Goal: Task Accomplishment & Management: Manage account settings

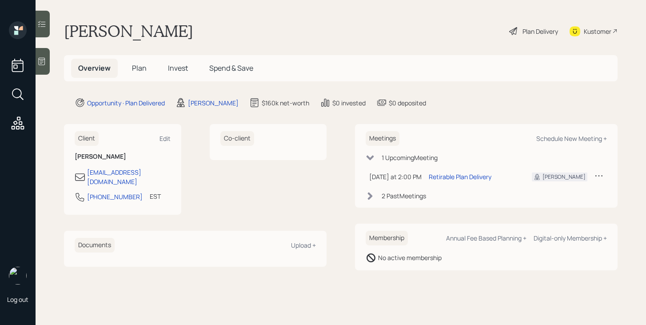
click at [139, 69] on span "Plan" at bounding box center [139, 68] width 15 height 10
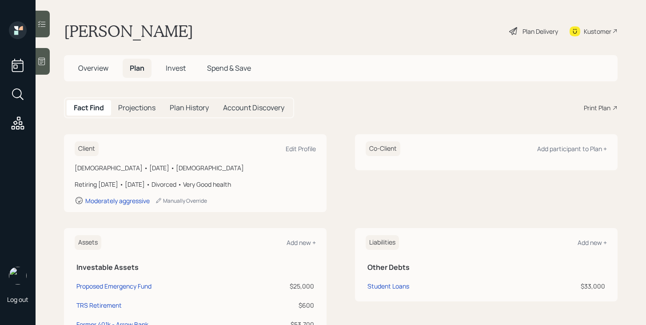
click at [90, 65] on span "Overview" at bounding box center [93, 68] width 30 height 10
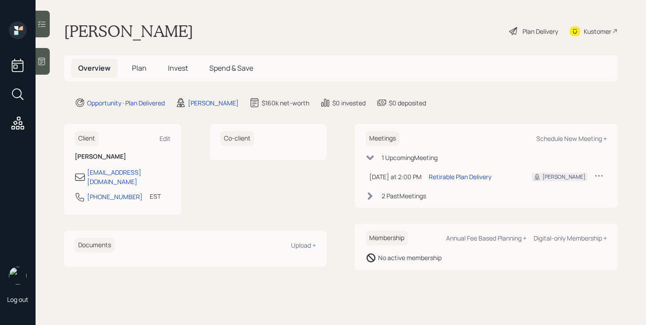
click at [139, 67] on span "Plan" at bounding box center [139, 68] width 15 height 10
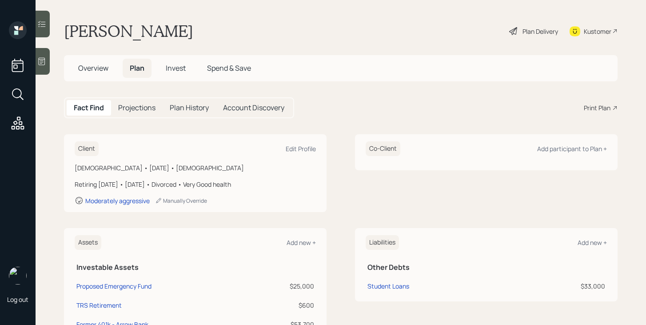
click at [588, 110] on div "Print Plan" at bounding box center [596, 107] width 27 height 9
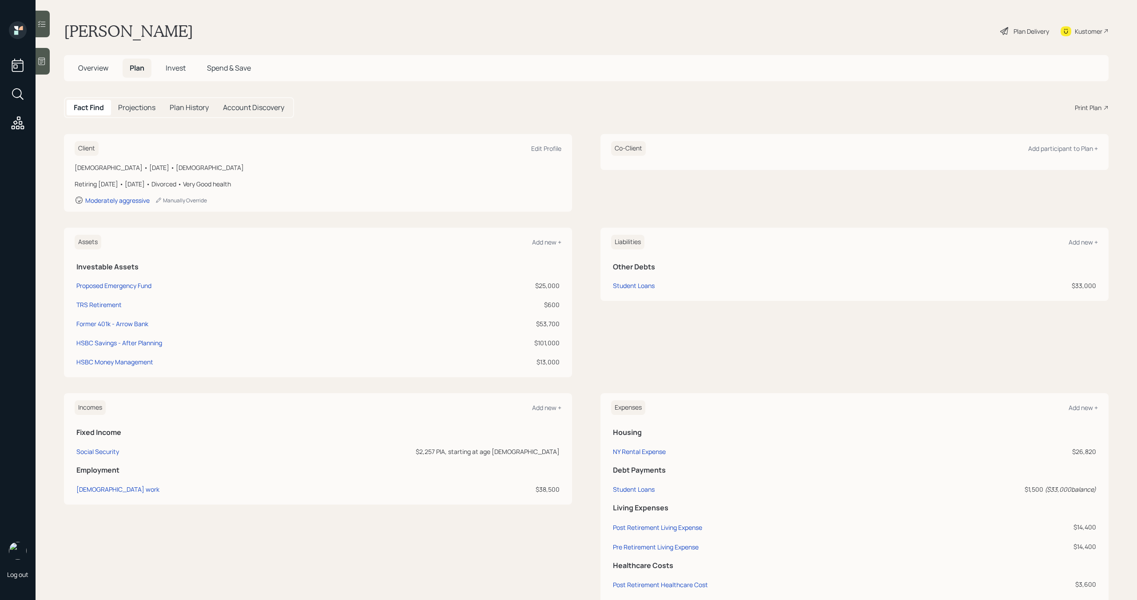
click at [1024, 32] on div "Plan Delivery" at bounding box center [1031, 31] width 36 height 9
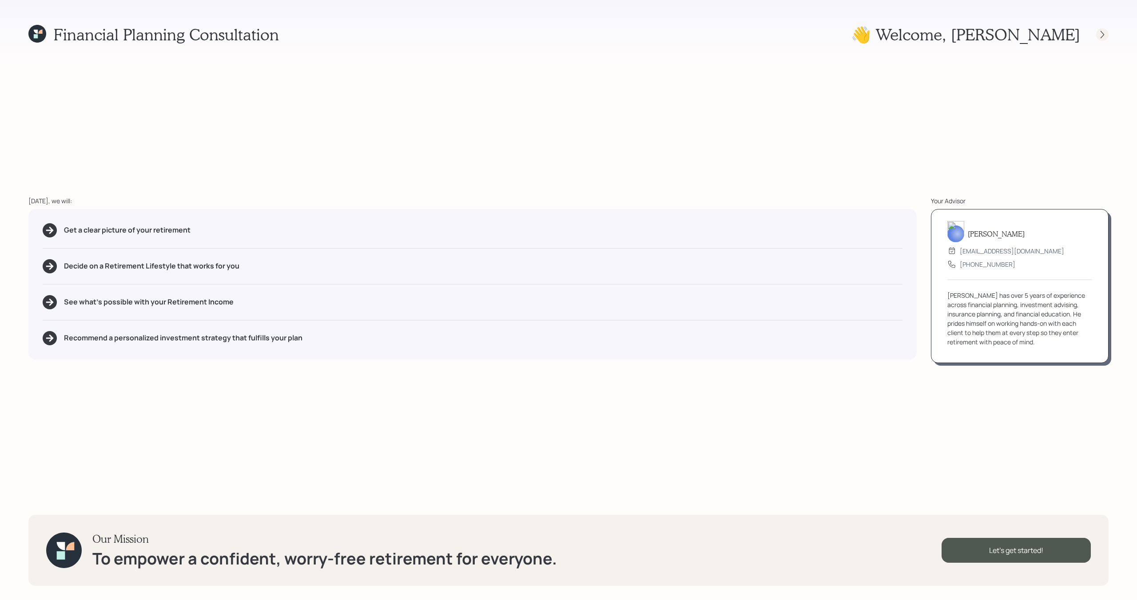
click at [1099, 39] on icon at bounding box center [1102, 34] width 9 height 9
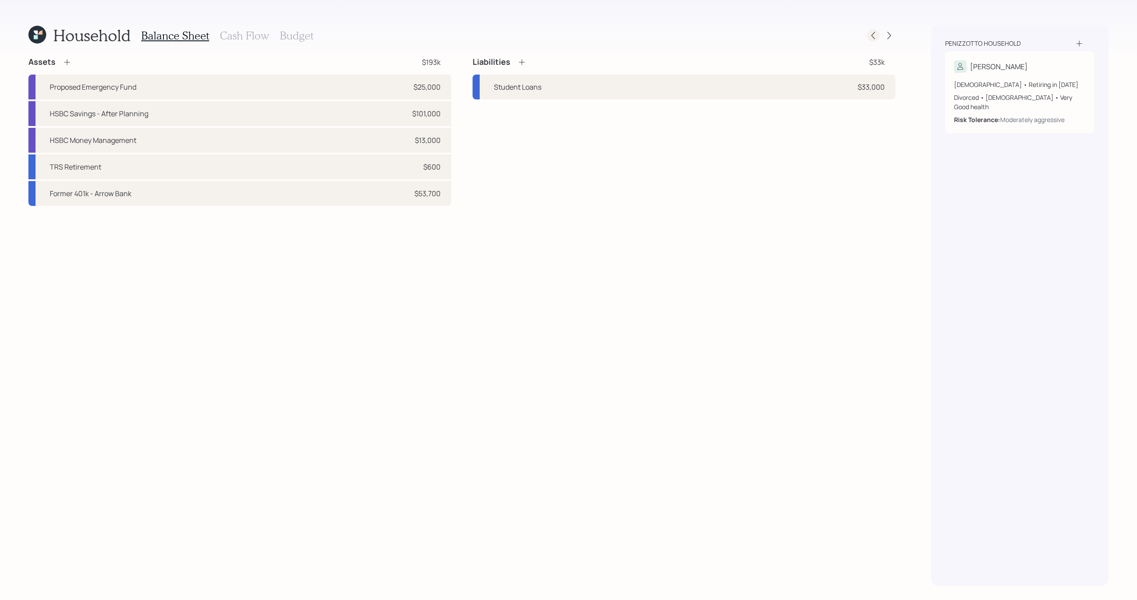
click at [874, 38] on icon at bounding box center [873, 35] width 9 height 9
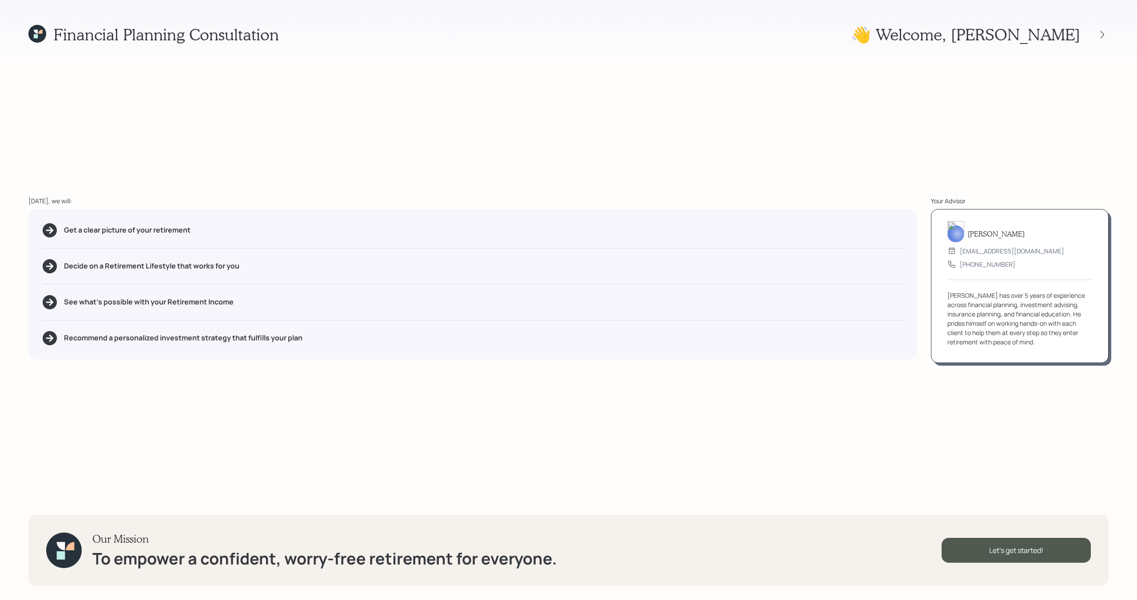
click at [1113, 34] on div "Financial Planning Consultation 👋 Welcome , [PERSON_NAME] [DATE], we will: Get …" at bounding box center [568, 300] width 1137 height 600
click at [1104, 34] on icon at bounding box center [1102, 34] width 9 height 9
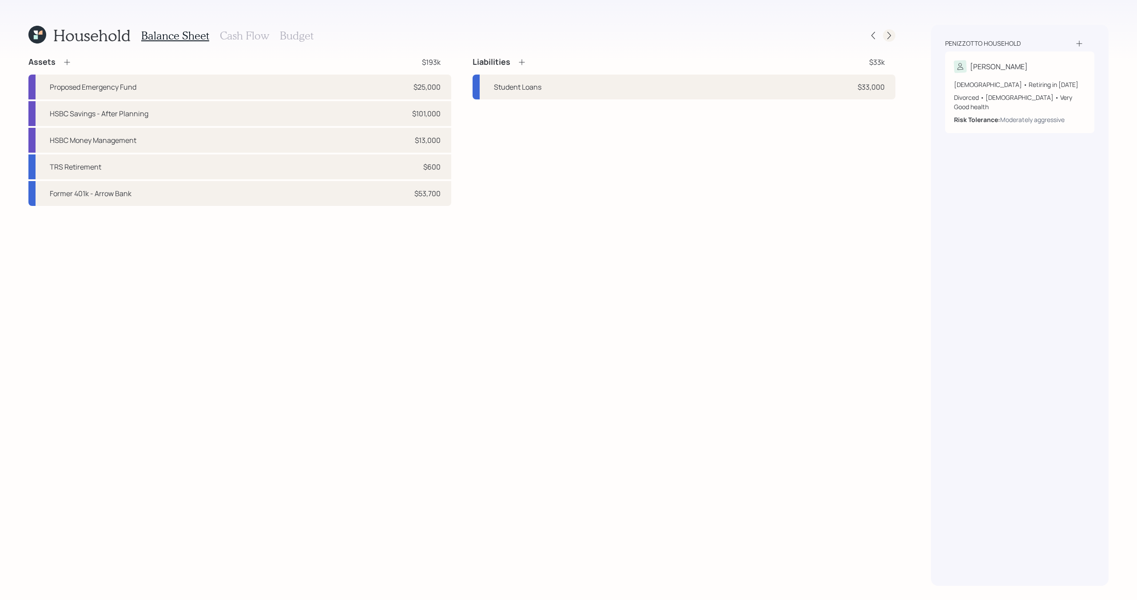
click at [886, 32] on icon at bounding box center [889, 35] width 9 height 9
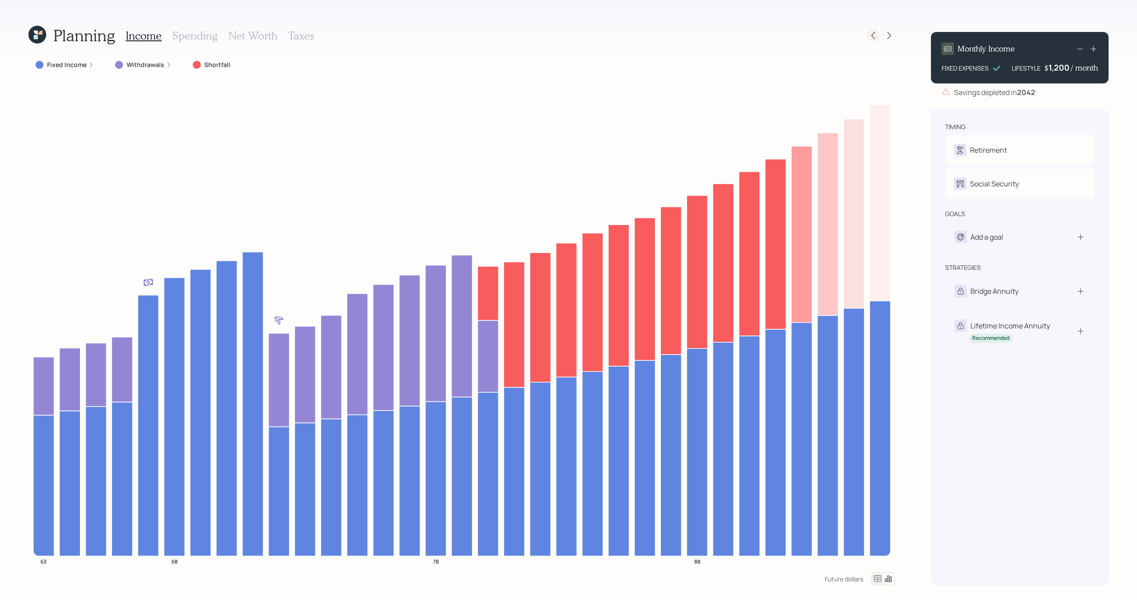
click at [871, 35] on icon at bounding box center [873, 36] width 4 height 8
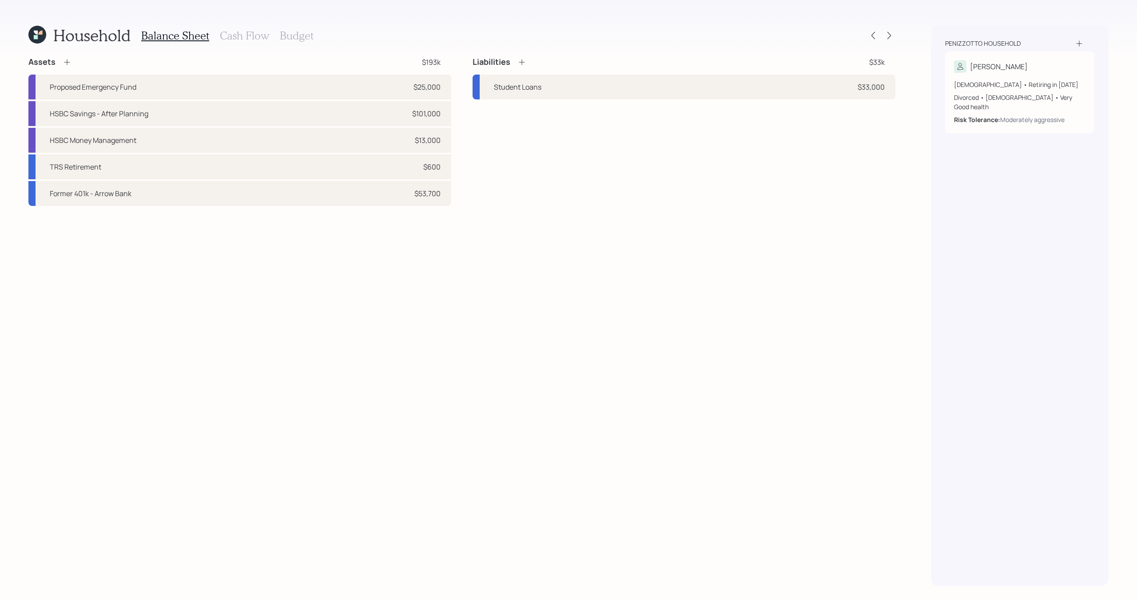
click at [247, 42] on h3 "Cash Flow" at bounding box center [244, 35] width 49 height 13
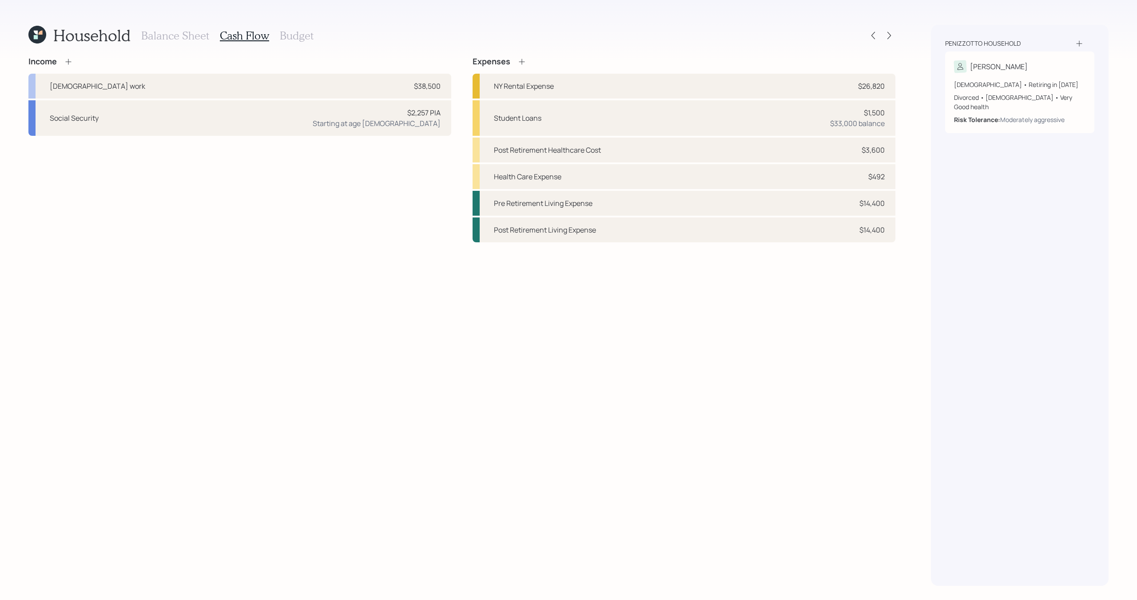
click at [185, 37] on h3 "Balance Sheet" at bounding box center [175, 35] width 68 height 13
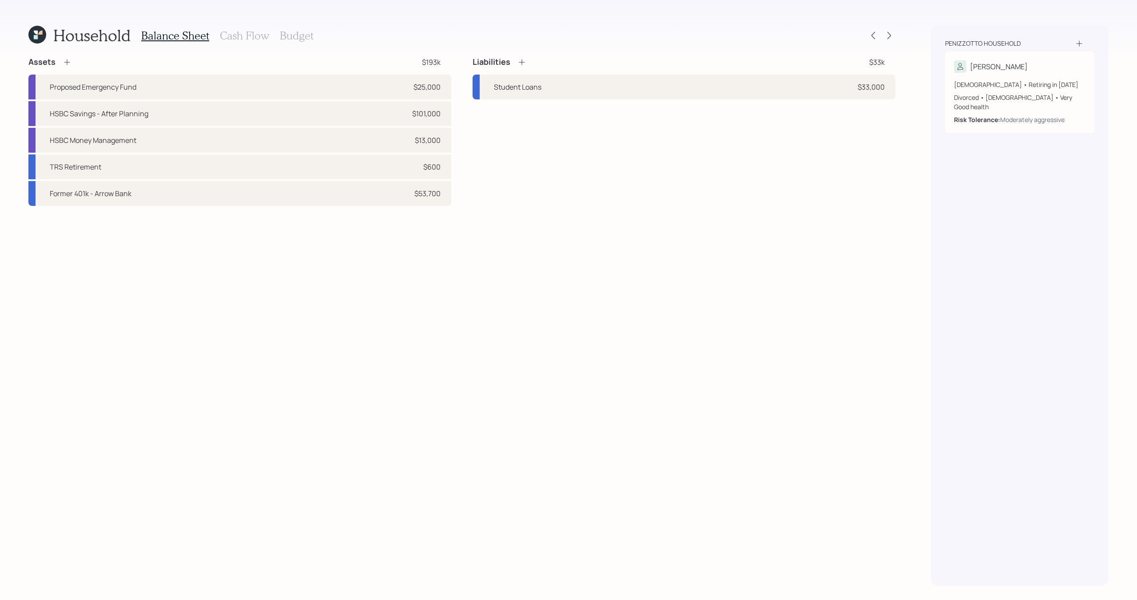
click at [247, 38] on h3 "Cash Flow" at bounding box center [244, 35] width 49 height 13
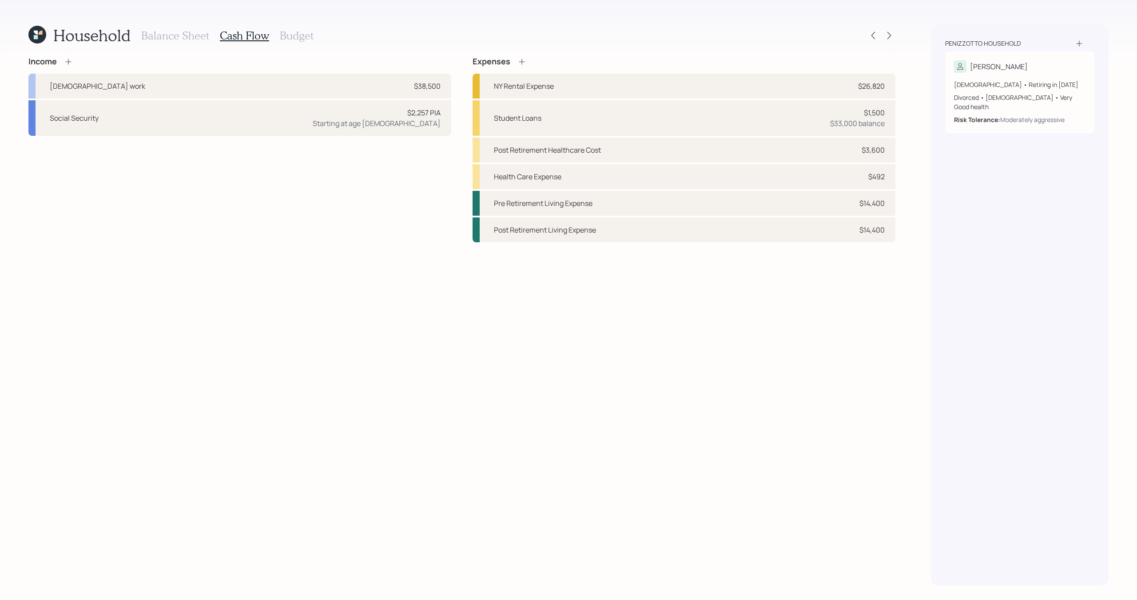
click at [182, 33] on h3 "Balance Sheet" at bounding box center [175, 35] width 68 height 13
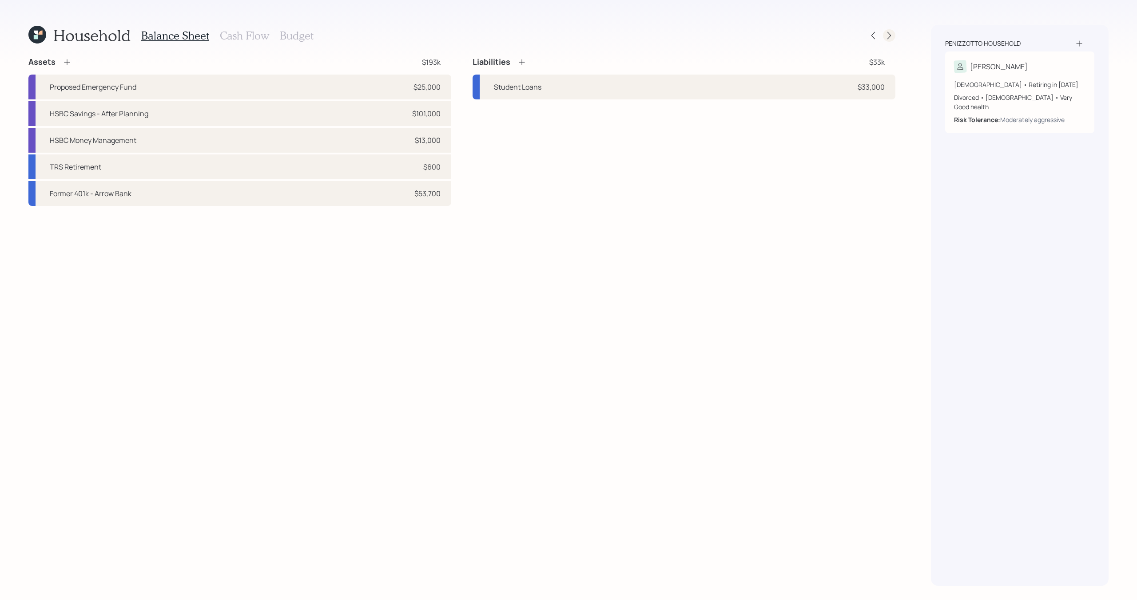
click at [888, 37] on icon at bounding box center [889, 36] width 4 height 8
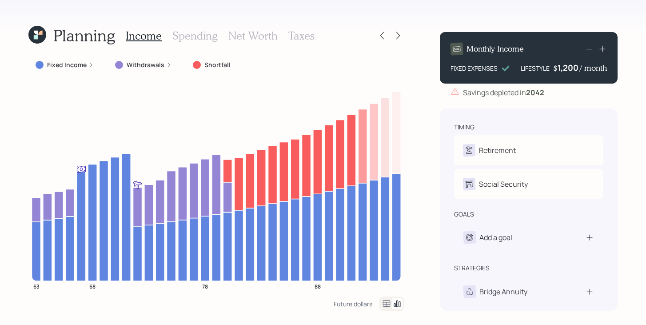
click at [36, 39] on icon at bounding box center [36, 37] width 4 height 4
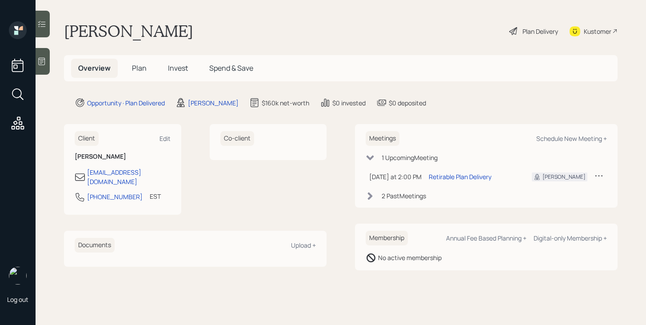
click at [141, 70] on span "Plan" at bounding box center [139, 68] width 15 height 10
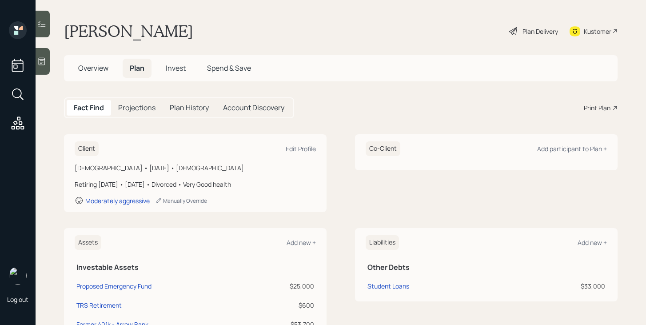
click at [180, 71] on span "Invest" at bounding box center [176, 68] width 20 height 10
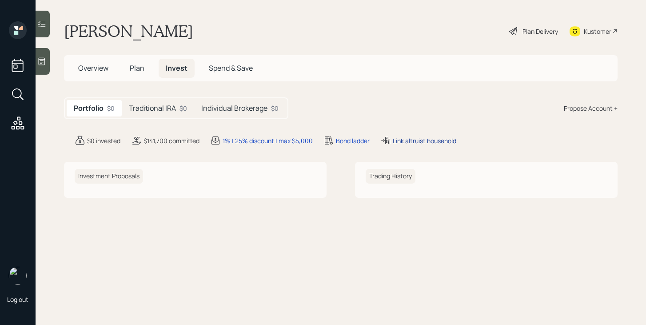
click at [417, 139] on div "Link altruist household" at bounding box center [424, 140] width 63 height 9
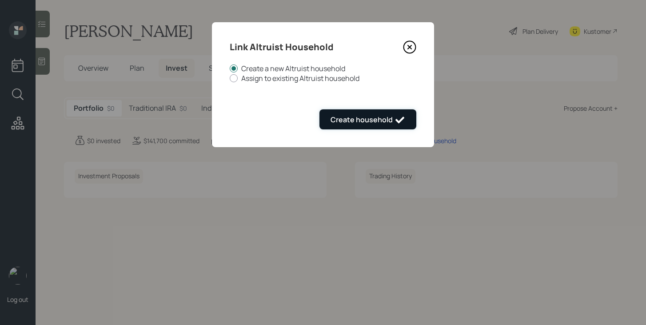
click at [398, 123] on icon "submit" at bounding box center [399, 120] width 11 height 11
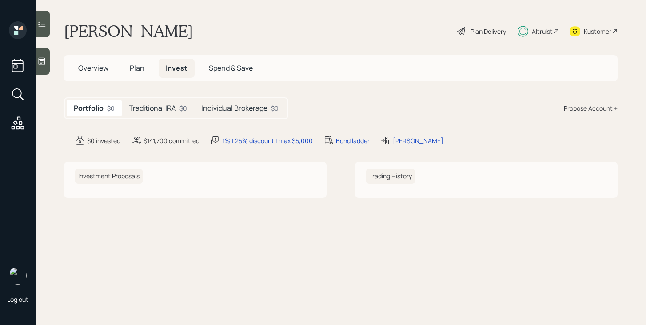
click at [542, 32] on div "Altruist" at bounding box center [542, 31] width 21 height 9
click at [98, 69] on span "Overview" at bounding box center [93, 68] width 30 height 10
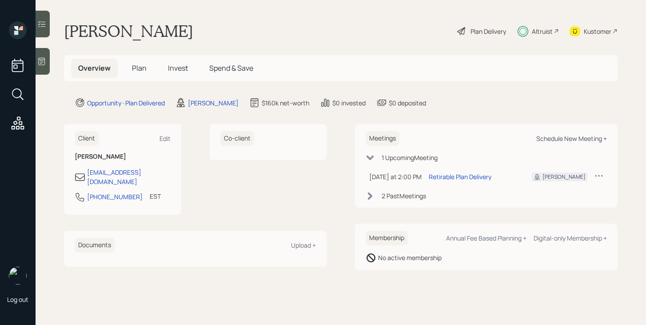
click at [560, 136] on div "Schedule New Meeting +" at bounding box center [571, 138] width 71 height 8
select select "bffa7908-1b2a-4c79-9bb6-f0ec9aed22d3"
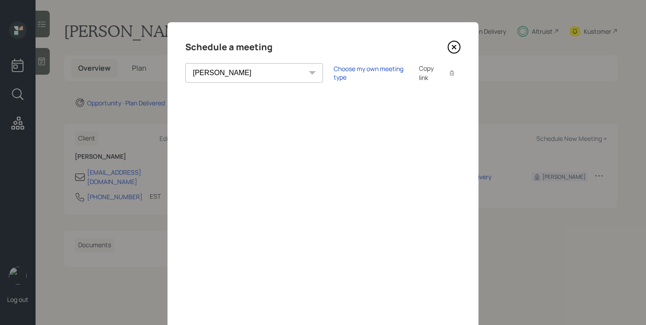
click at [458, 49] on icon at bounding box center [453, 46] width 13 height 13
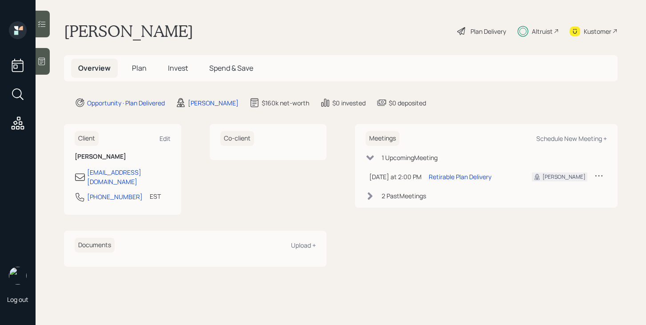
click at [176, 70] on span "Invest" at bounding box center [178, 68] width 20 height 10
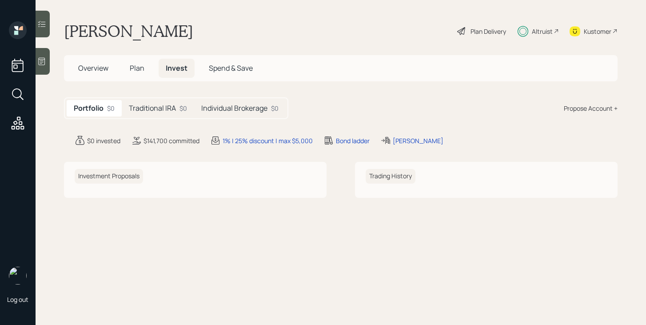
click at [161, 106] on h5 "Traditional IRA" at bounding box center [152, 108] width 47 height 8
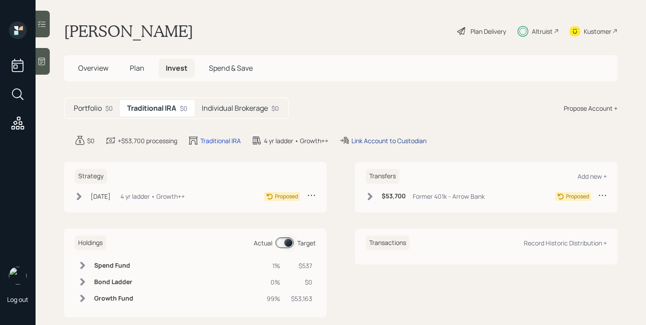
click at [364, 138] on div "Link Account to Custodian" at bounding box center [388, 140] width 75 height 9
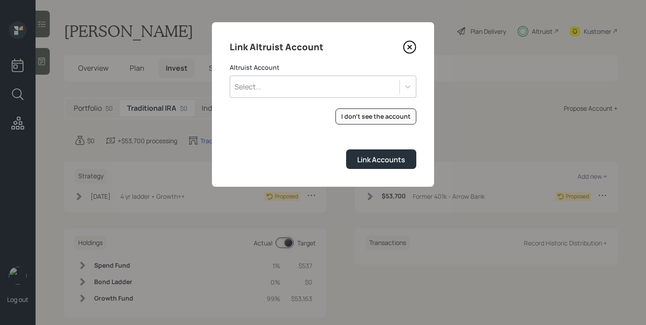
click at [359, 83] on div "Select..." at bounding box center [314, 86] width 169 height 15
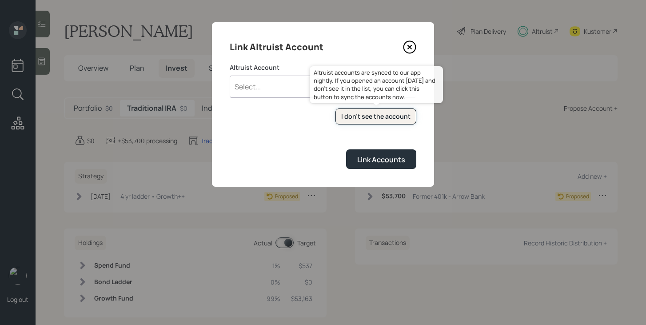
click at [370, 118] on div "I don't see the account" at bounding box center [375, 116] width 69 height 9
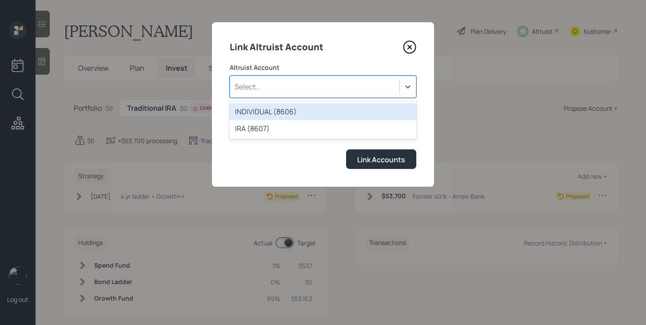
click at [316, 76] on div "Select..." at bounding box center [323, 86] width 186 height 22
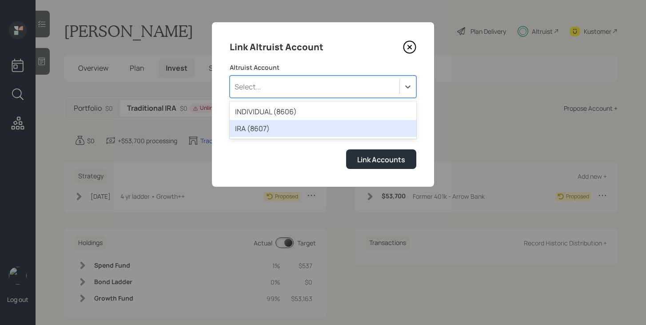
click at [276, 127] on div "IRA (8607)" at bounding box center [323, 128] width 186 height 17
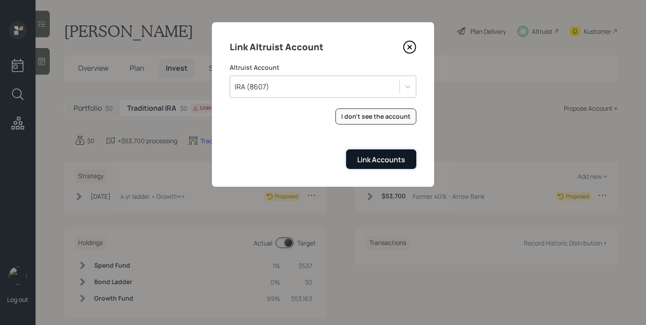
click at [362, 156] on div "Link Accounts" at bounding box center [381, 160] width 48 height 10
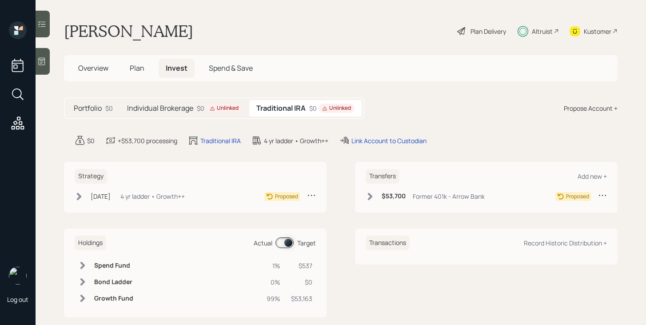
click at [215, 110] on div "Unlinked" at bounding box center [224, 108] width 29 height 8
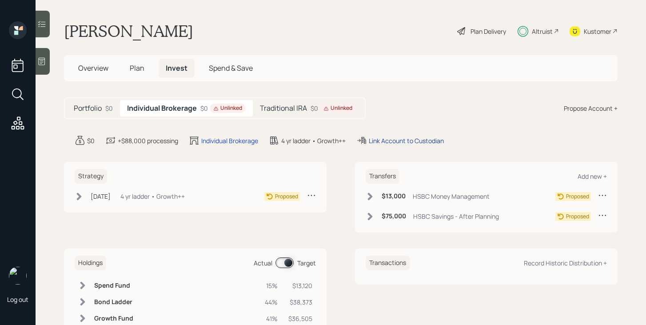
click at [408, 140] on div "Link Account to Custodian" at bounding box center [406, 140] width 75 height 9
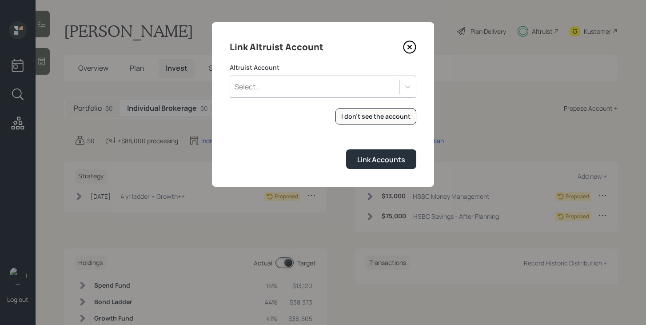
click at [356, 87] on div "Select..." at bounding box center [314, 86] width 169 height 15
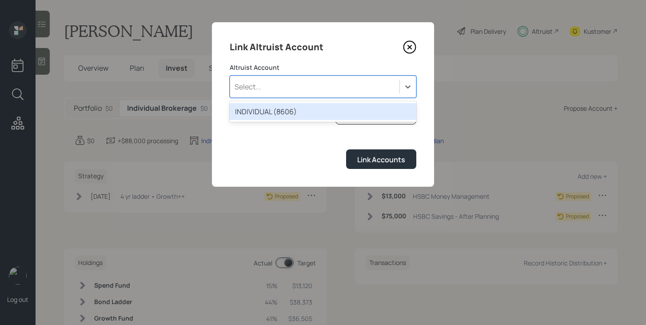
click at [308, 107] on div "INDIVIDUAL (8606)" at bounding box center [323, 111] width 186 height 17
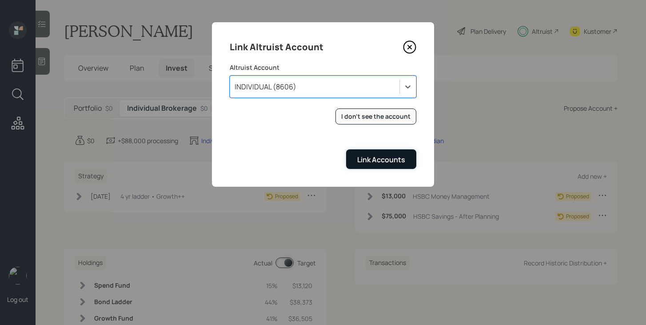
click at [393, 160] on div "Link Accounts" at bounding box center [381, 160] width 48 height 10
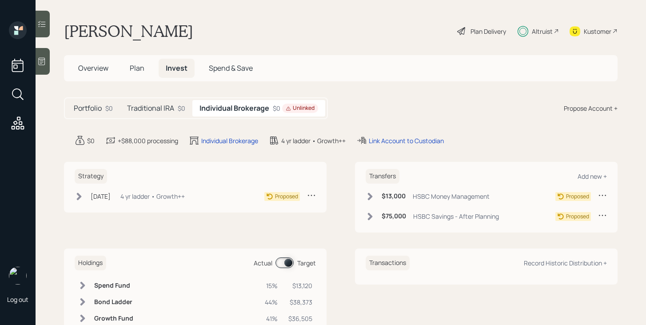
click at [254, 105] on h5 "Individual Brokerage" at bounding box center [234, 108] width 70 height 8
click at [152, 111] on h5 "Traditional IRA" at bounding box center [150, 108] width 47 height 8
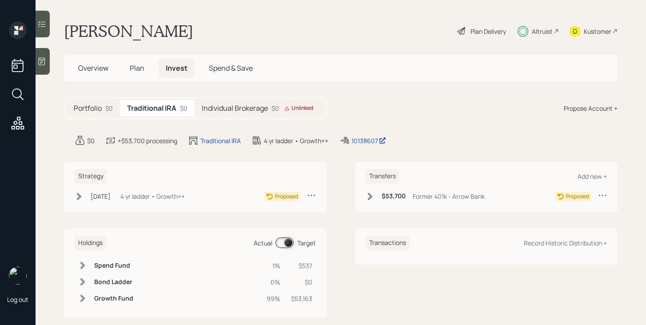
click at [257, 110] on h5 "Individual Brokerage" at bounding box center [235, 108] width 66 height 8
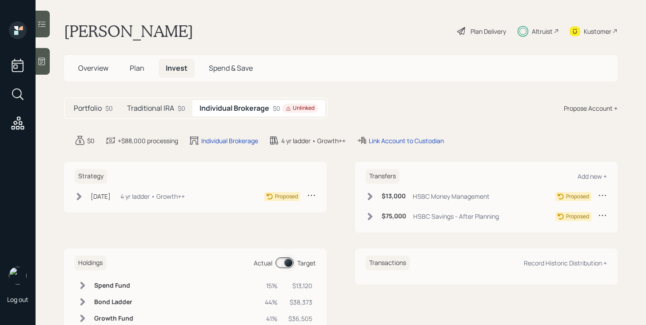
click at [144, 112] on h5 "Traditional IRA" at bounding box center [150, 108] width 47 height 8
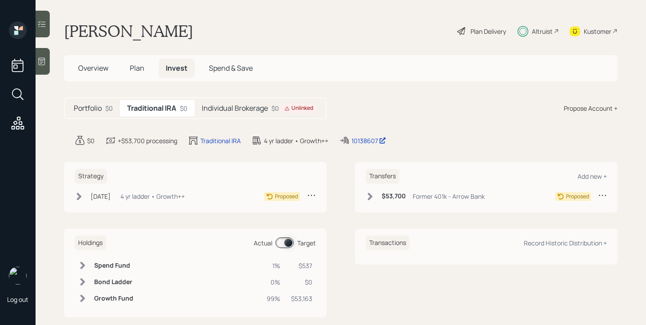
click at [226, 112] on h5 "Individual Brokerage" at bounding box center [235, 108] width 66 height 8
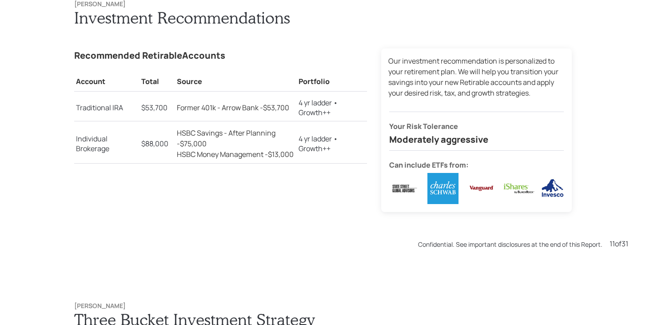
scroll to position [3246, 0]
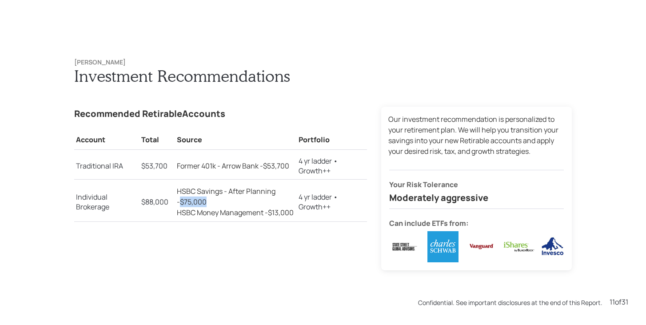
drag, startPoint x: 205, startPoint y: 203, endPoint x: 175, endPoint y: 204, distance: 29.3
click at [175, 204] on td "HSBC Savings - After Planning - $75,000 HSBC Money Management - $13,000" at bounding box center [235, 200] width 121 height 42
click at [214, 207] on p "HSBC Money Management - $13,000" at bounding box center [236, 212] width 118 height 11
drag, startPoint x: 206, startPoint y: 201, endPoint x: 176, endPoint y: 200, distance: 30.2
click at [177, 201] on p "HSBC Savings - After Planning - $75,000" at bounding box center [236, 196] width 118 height 21
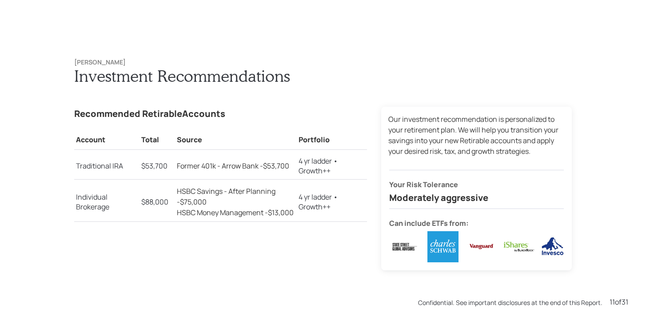
click at [223, 203] on p "HSBC Savings - After Planning - $75,000" at bounding box center [236, 196] width 118 height 21
drag, startPoint x: 388, startPoint y: 224, endPoint x: 471, endPoint y: 225, distance: 83.0
click at [471, 225] on div "Our investment recommendation is personalized to your retirement plan. We will …" at bounding box center [476, 188] width 190 height 163
click at [403, 254] on div at bounding box center [476, 246] width 175 height 31
drag, startPoint x: 389, startPoint y: 223, endPoint x: 472, endPoint y: 222, distance: 82.6
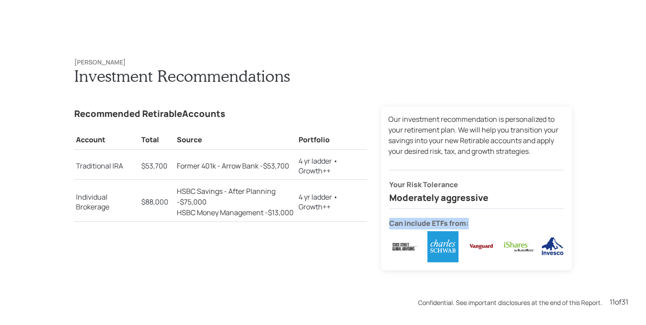
click at [472, 222] on h5 "Can include ETFs from:" at bounding box center [476, 224] width 175 height 12
click at [485, 229] on div "Can include ETFs from:" at bounding box center [476, 235] width 175 height 54
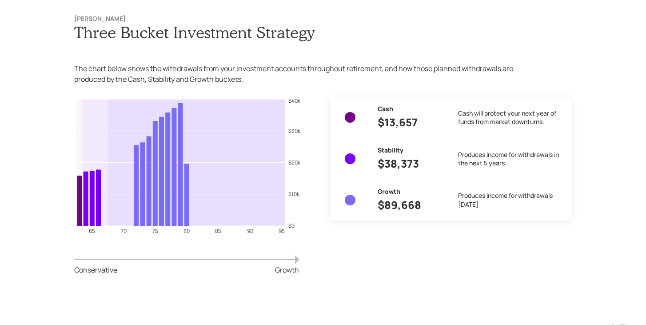
scroll to position [3571, 0]
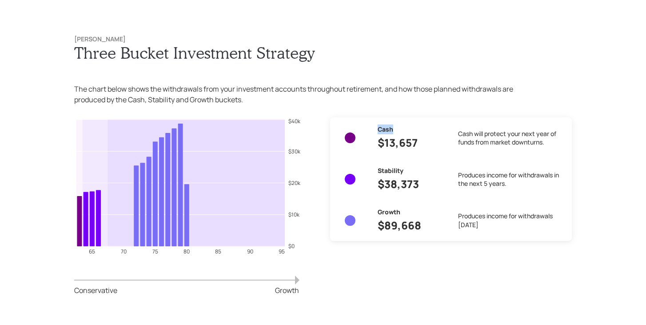
drag, startPoint x: 395, startPoint y: 129, endPoint x: 362, endPoint y: 129, distance: 32.9
click at [361, 129] on div "Cash $13,657 Cash will protect your next year of funds from market downturns. S…" at bounding box center [450, 178] width 227 height 109
click at [392, 130] on h6 "Cash" at bounding box center [410, 129] width 66 height 10
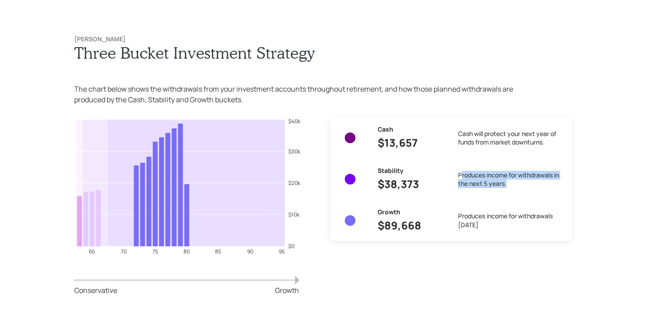
drag, startPoint x: 524, startPoint y: 187, endPoint x: 460, endPoint y: 179, distance: 64.1
click at [460, 179] on label "Produces income for withdrawals in the next 5 years." at bounding box center [511, 179] width 107 height 17
click at [460, 178] on label "Produces income for withdrawals in the next 5 years." at bounding box center [511, 179] width 107 height 17
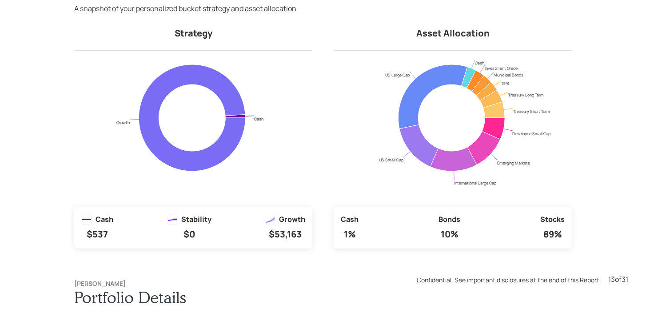
scroll to position [3895, 0]
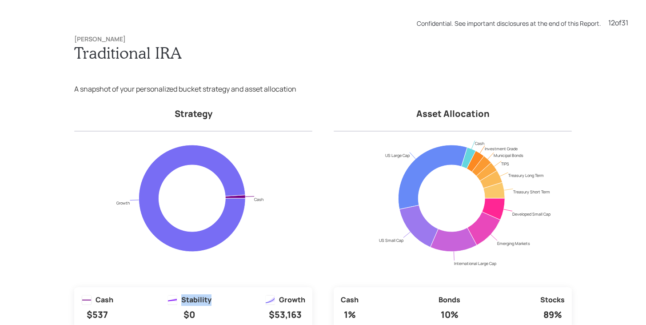
drag, startPoint x: 219, startPoint y: 302, endPoint x: 161, endPoint y: 301, distance: 58.2
click at [161, 301] on div "Cash $537 Stability $0 Growth $53,163" at bounding box center [193, 308] width 238 height 42
click at [198, 311] on div "Stability $0" at bounding box center [189, 308] width 44 height 28
drag, startPoint x: 269, startPoint y: 312, endPoint x: 309, endPoint y: 311, distance: 40.4
click at [309, 311] on div "Cash $537 Stability $0 Growth $53,163" at bounding box center [193, 308] width 238 height 42
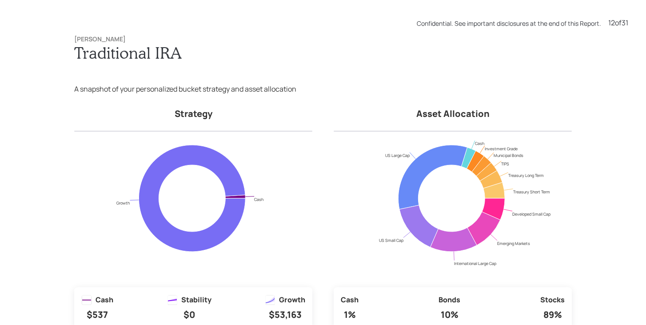
click at [204, 115] on h4 "Strategy" at bounding box center [193, 114] width 238 height 14
drag, startPoint x: 172, startPoint y: 114, endPoint x: 252, endPoint y: 113, distance: 80.4
click at [253, 114] on h4 "Strategy" at bounding box center [193, 114] width 238 height 14
click at [317, 78] on div "Denise Penizzotto Traditional IRA A snapshot of your personalized bucket strate…" at bounding box center [322, 182] width 533 height 329
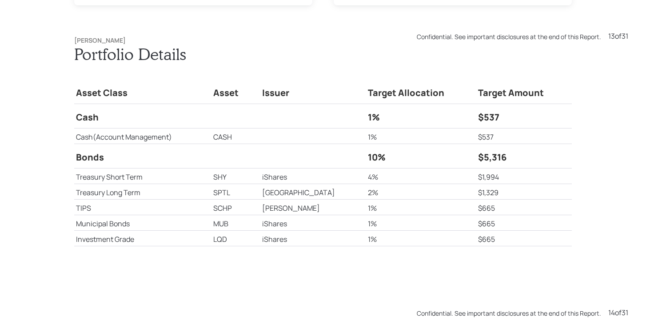
scroll to position [4220, 0]
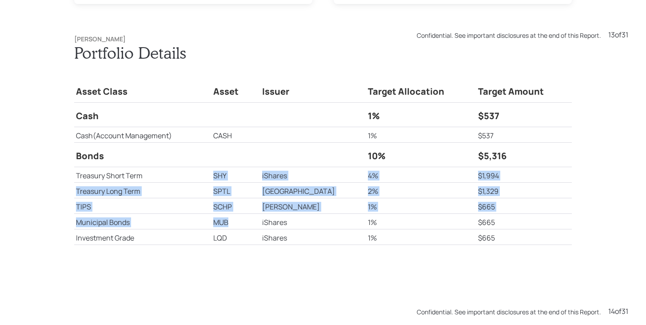
drag, startPoint x: 228, startPoint y: 176, endPoint x: 243, endPoint y: 223, distance: 49.0
click at [243, 223] on tbody "Asset Class Asset Issuer Target Allocation Target Amount Cash 1% $537 Cash (Acc…" at bounding box center [322, 161] width 497 height 167
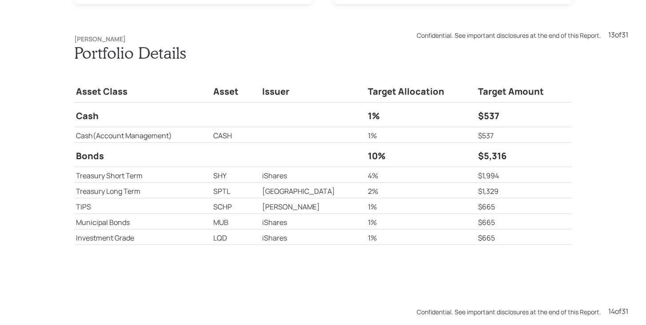
click at [251, 242] on td "LQD" at bounding box center [235, 237] width 49 height 16
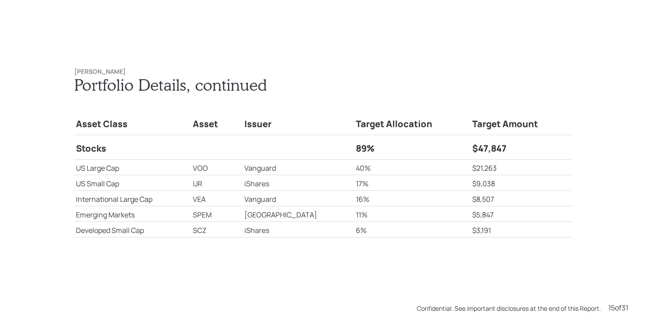
scroll to position [4544, 0]
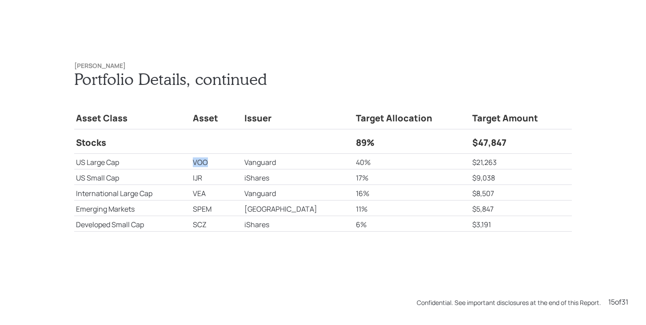
drag, startPoint x: 206, startPoint y: 162, endPoint x: 224, endPoint y: 167, distance: 18.3
click at [224, 167] on td "VOO" at bounding box center [217, 161] width 52 height 16
click at [226, 164] on td "VOO" at bounding box center [217, 161] width 52 height 16
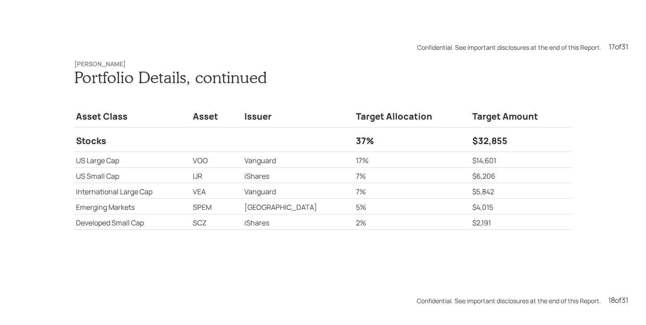
scroll to position [5518, 0]
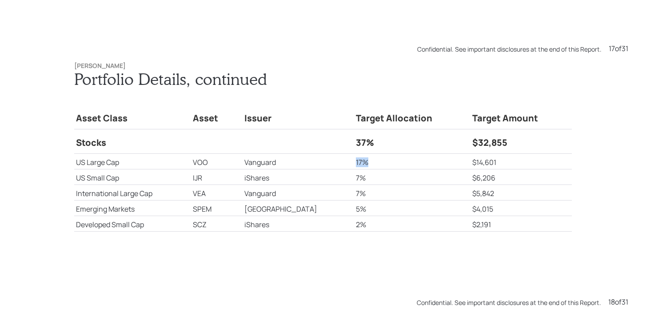
drag, startPoint x: 350, startPoint y: 162, endPoint x: 328, endPoint y: 163, distance: 21.8
click at [328, 163] on tr "US Large Cap VOO Vanguard 17% $14,601" at bounding box center [322, 161] width 497 height 16
click at [361, 164] on td "17%" at bounding box center [412, 161] width 117 height 16
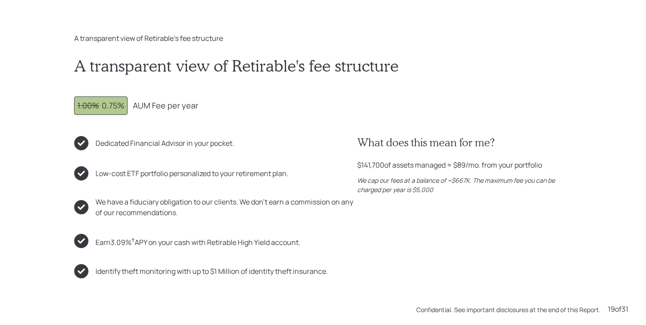
scroll to position [5843, 0]
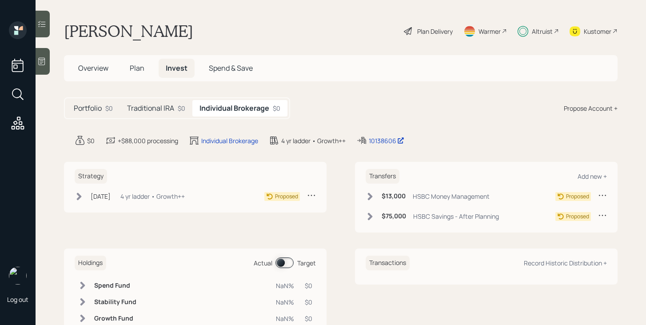
click at [162, 109] on h5 "Traditional IRA" at bounding box center [150, 108] width 47 height 8
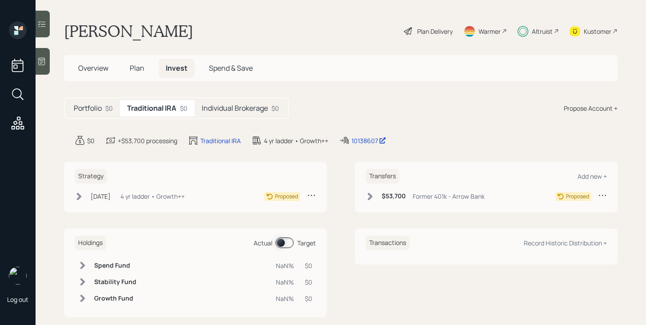
click at [230, 109] on h5 "Individual Brokerage" at bounding box center [235, 108] width 66 height 8
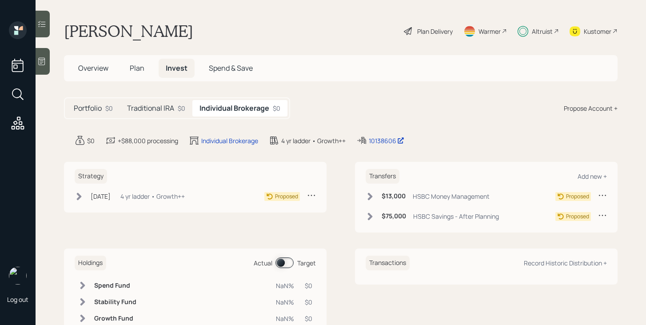
click at [152, 111] on h5 "Traditional IRA" at bounding box center [150, 108] width 47 height 8
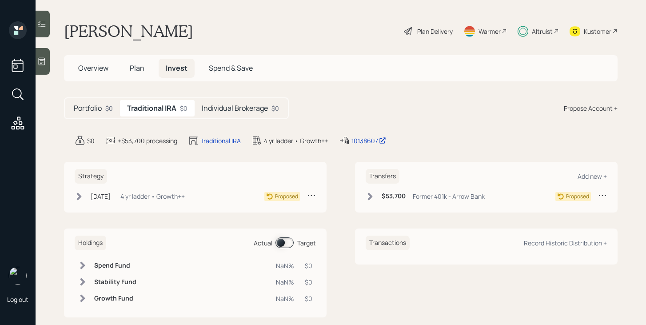
click at [81, 196] on icon at bounding box center [79, 196] width 9 height 9
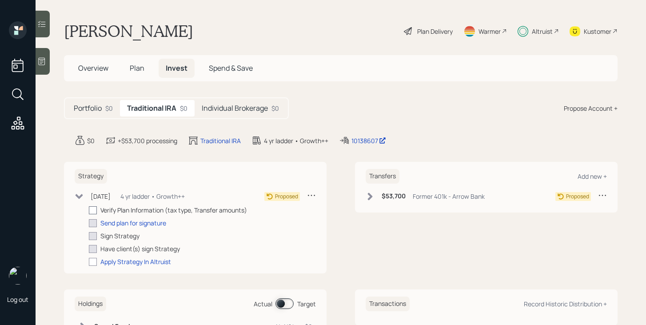
click at [91, 211] on div at bounding box center [93, 210] width 8 height 8
click at [89, 210] on input "checkbox" at bounding box center [88, 210] width 0 height 0
checkbox input "true"
click at [110, 221] on div "Send plan for signature" at bounding box center [133, 222] width 66 height 9
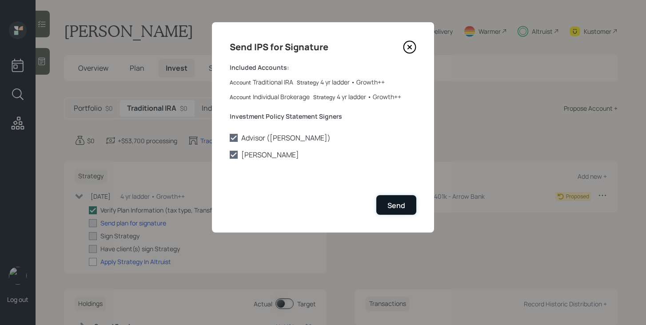
click at [405, 203] on button "Send" at bounding box center [396, 204] width 40 height 19
checkbox input "true"
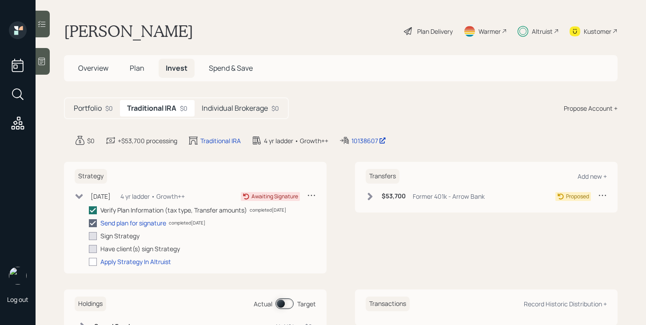
click at [81, 197] on icon at bounding box center [79, 196] width 9 height 9
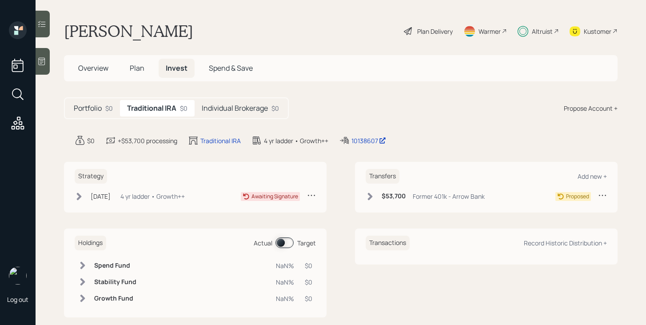
click at [366, 192] on icon at bounding box center [369, 196] width 9 height 9
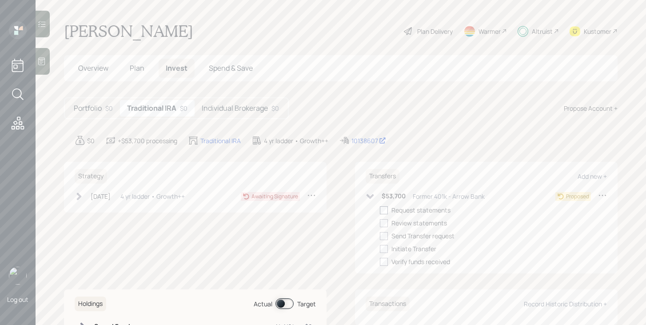
click at [385, 212] on div at bounding box center [384, 210] width 8 height 8
click at [380, 210] on input "checkbox" at bounding box center [379, 210] width 0 height 0
checkbox input "true"
click at [269, 113] on div "Individual Brokerage $0" at bounding box center [239, 108] width 91 height 16
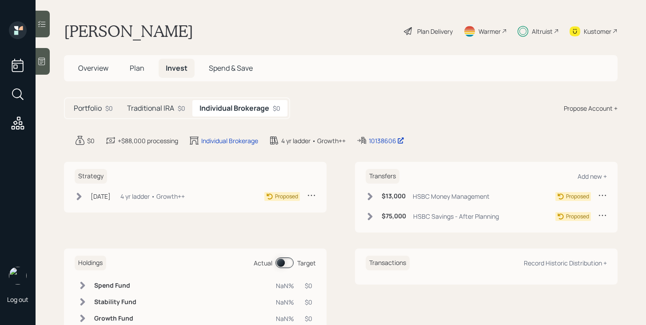
click at [370, 198] on icon at bounding box center [370, 196] width 5 height 8
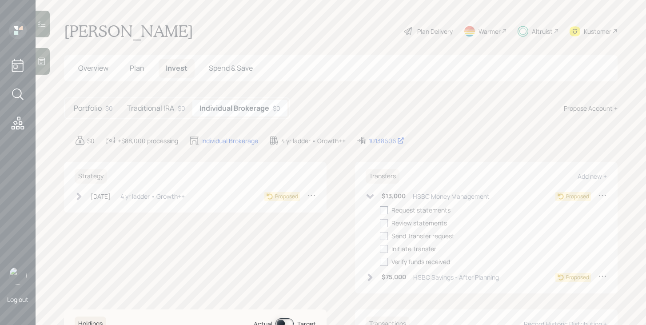
click at [385, 210] on div at bounding box center [384, 210] width 8 height 8
click at [380, 210] on input "checkbox" at bounding box center [379, 210] width 0 height 0
checkbox input "true"
click at [374, 197] on icon at bounding box center [369, 196] width 9 height 9
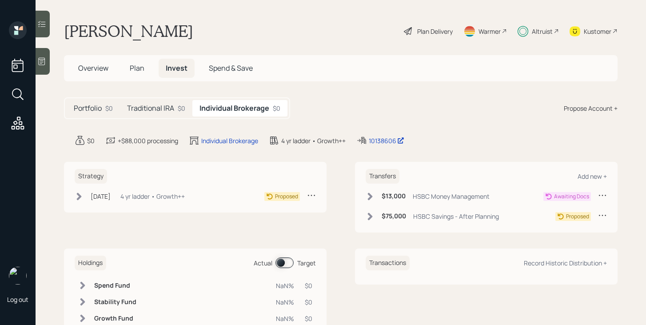
click at [371, 215] on icon at bounding box center [370, 216] width 5 height 8
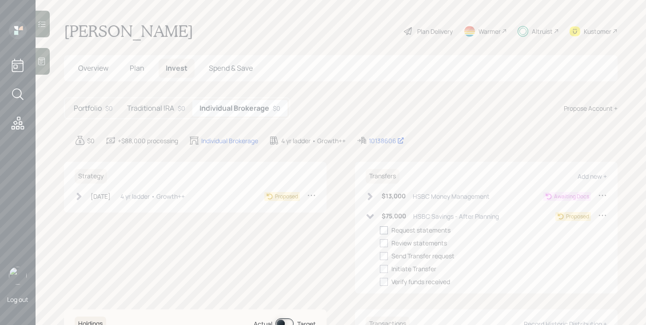
click at [384, 229] on div at bounding box center [384, 230] width 8 height 8
click at [380, 230] on input "checkbox" at bounding box center [379, 230] width 0 height 0
checkbox input "true"
click at [368, 216] on icon at bounding box center [370, 216] width 8 height 5
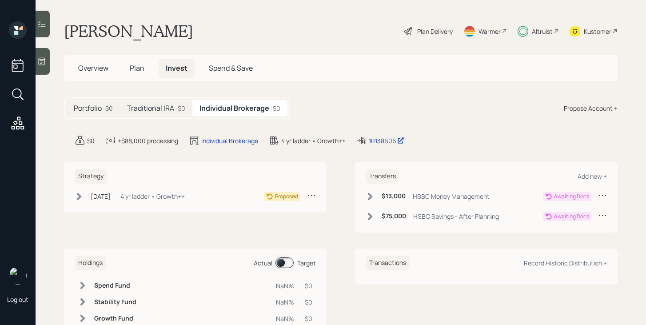
click at [110, 79] on div "Overview Plan Invest Spend & Save" at bounding box center [340, 68] width 553 height 26
click at [109, 69] on h5 "Overview" at bounding box center [93, 68] width 44 height 19
